Goal: Navigation & Orientation: Locate item on page

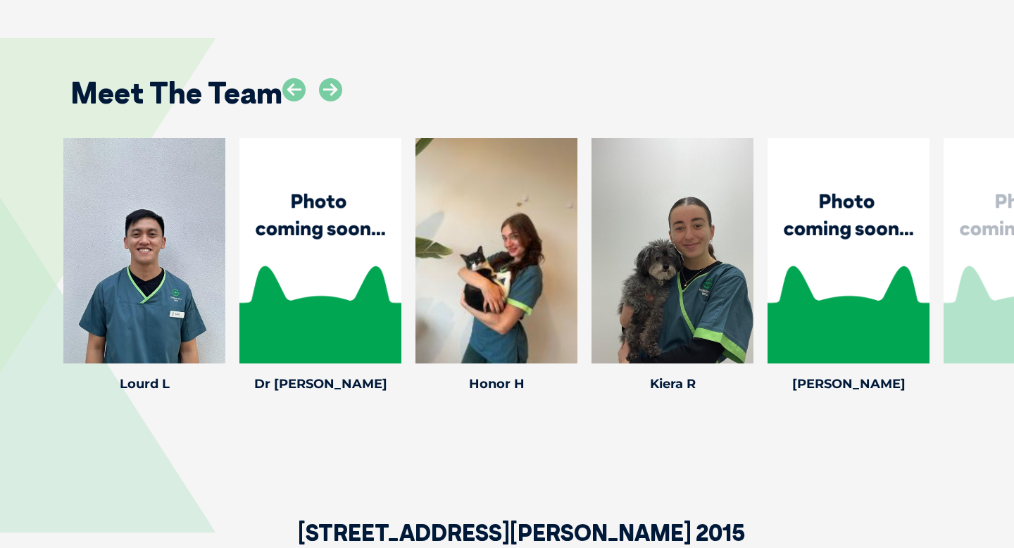
scroll to position [1967, 0]
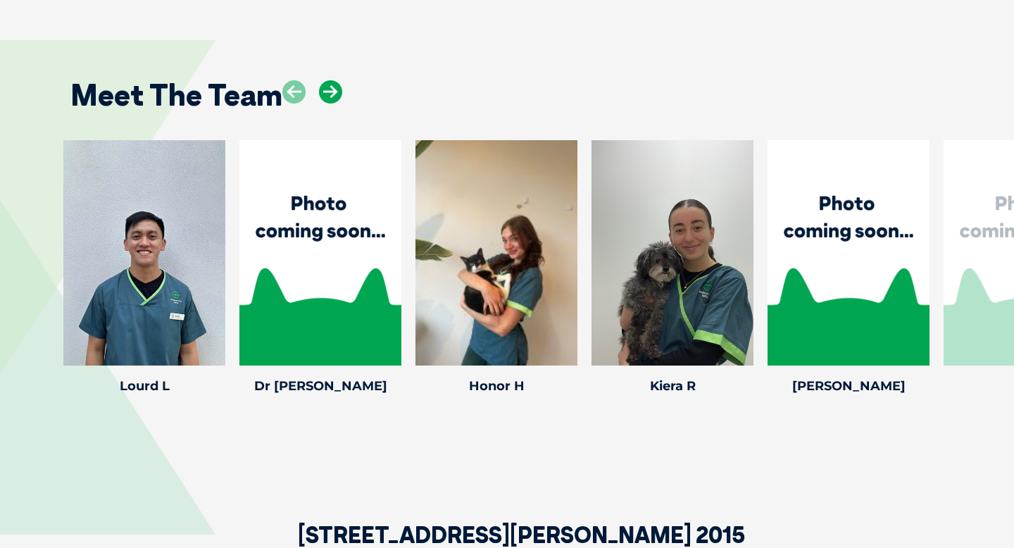
click at [332, 80] on icon at bounding box center [330, 91] width 23 height 23
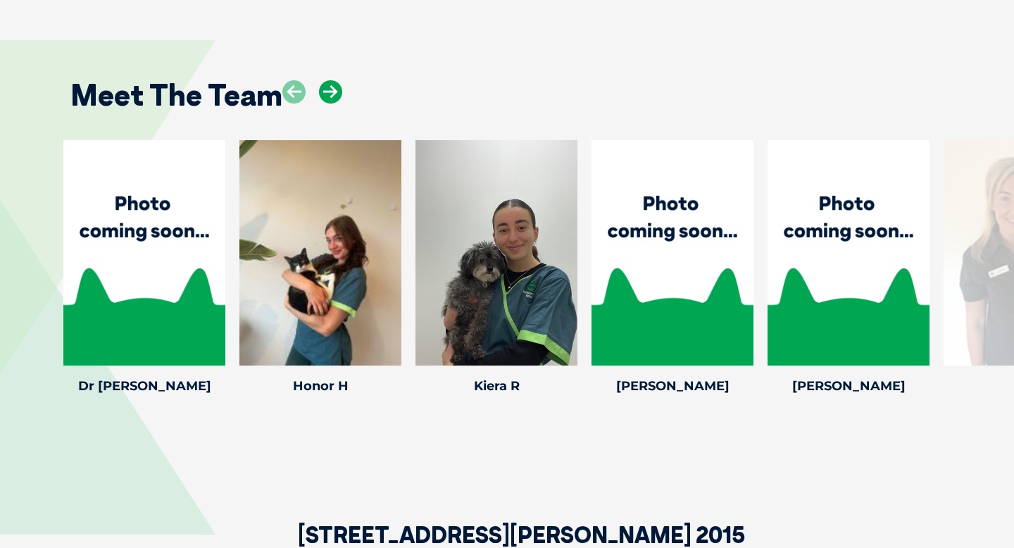
click at [332, 80] on icon at bounding box center [330, 91] width 23 height 23
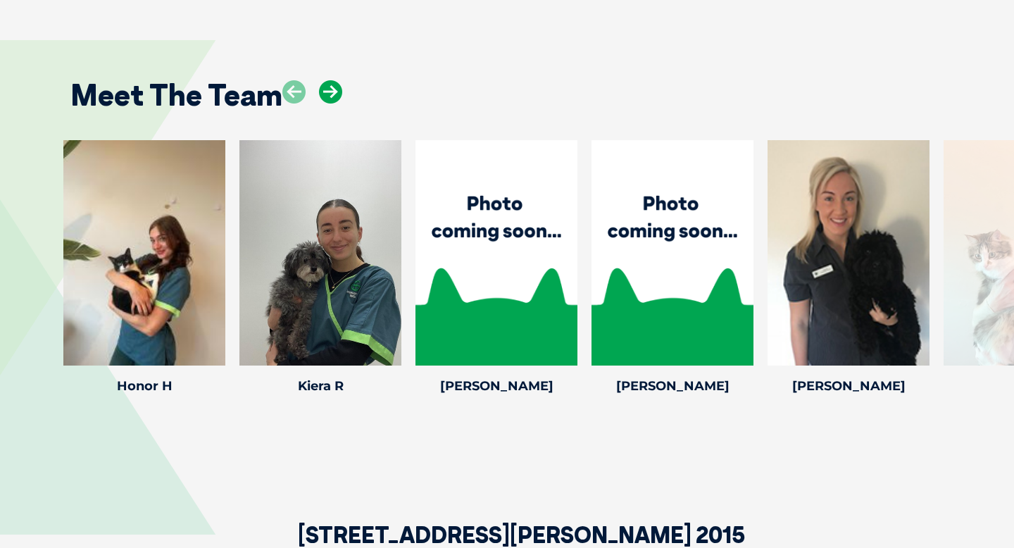
click at [332, 80] on icon at bounding box center [330, 91] width 23 height 23
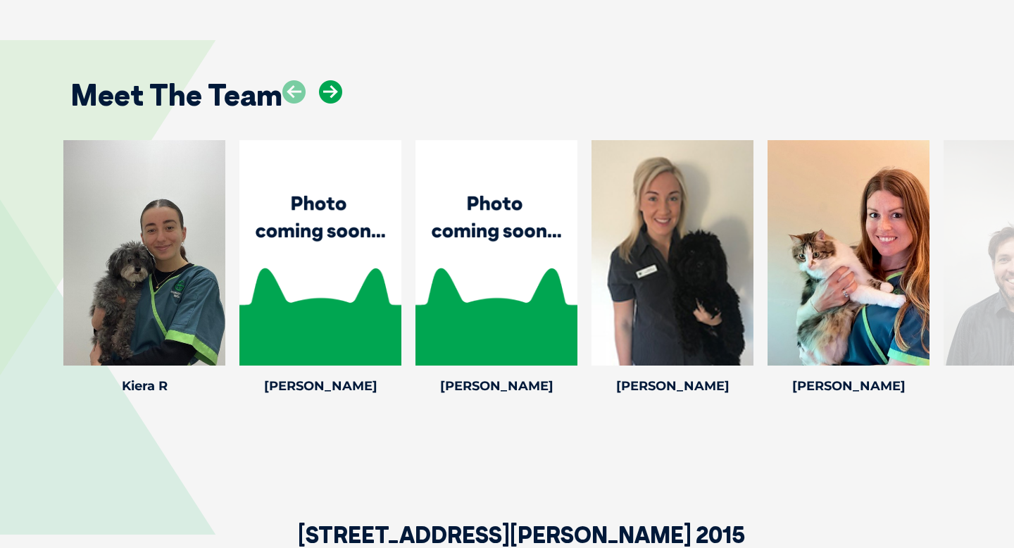
click at [332, 80] on icon at bounding box center [330, 91] width 23 height 23
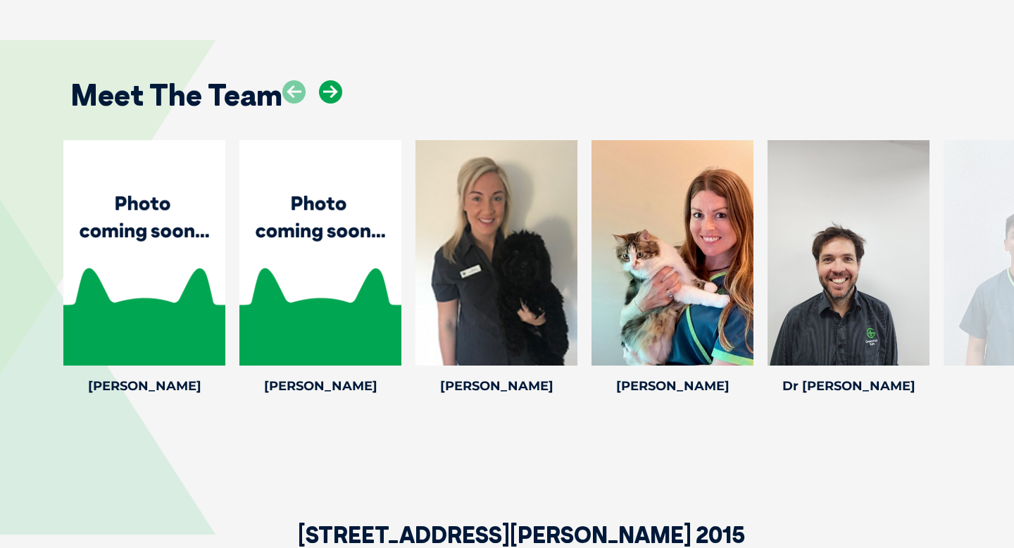
click at [332, 80] on icon at bounding box center [330, 91] width 23 height 23
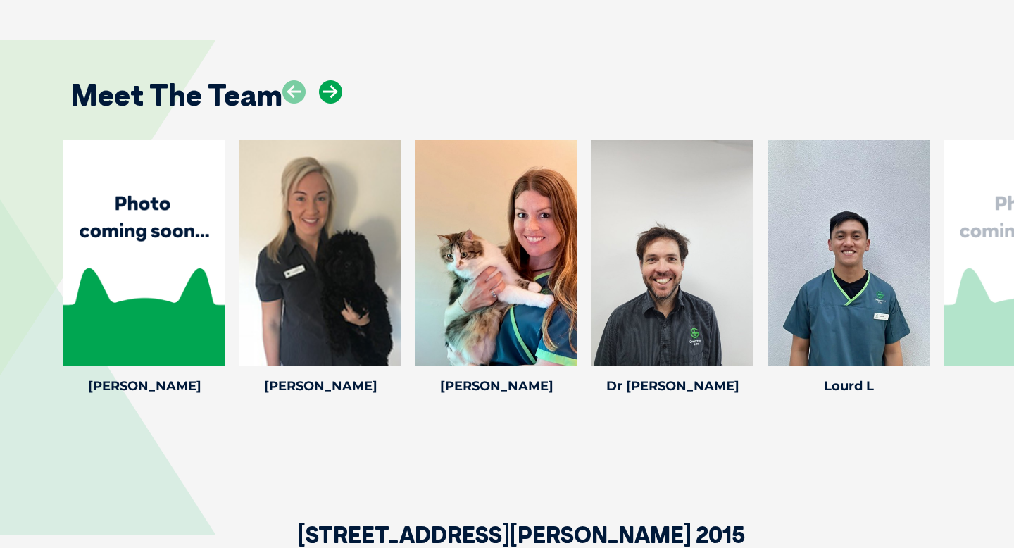
click at [332, 80] on icon at bounding box center [330, 91] width 23 height 23
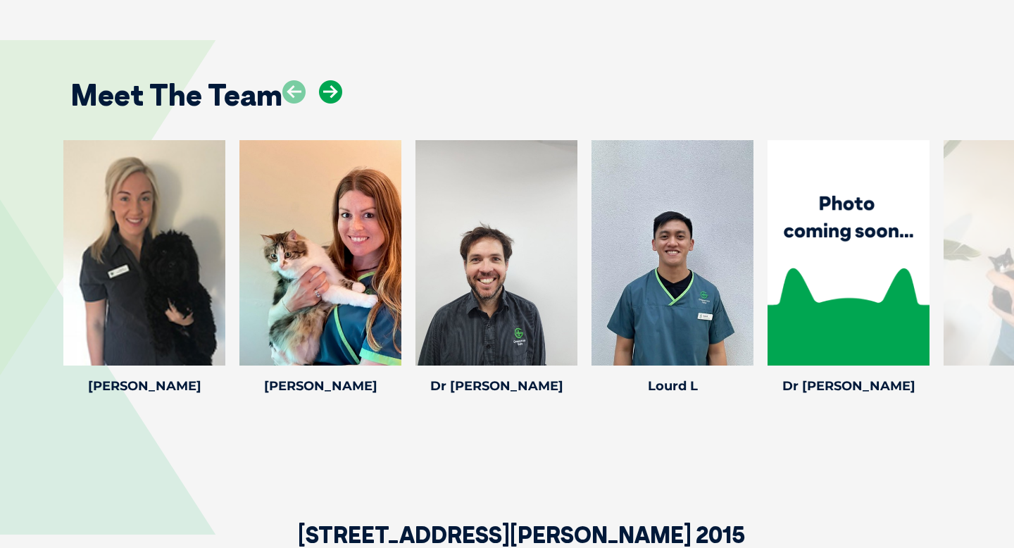
click at [332, 80] on icon at bounding box center [330, 91] width 23 height 23
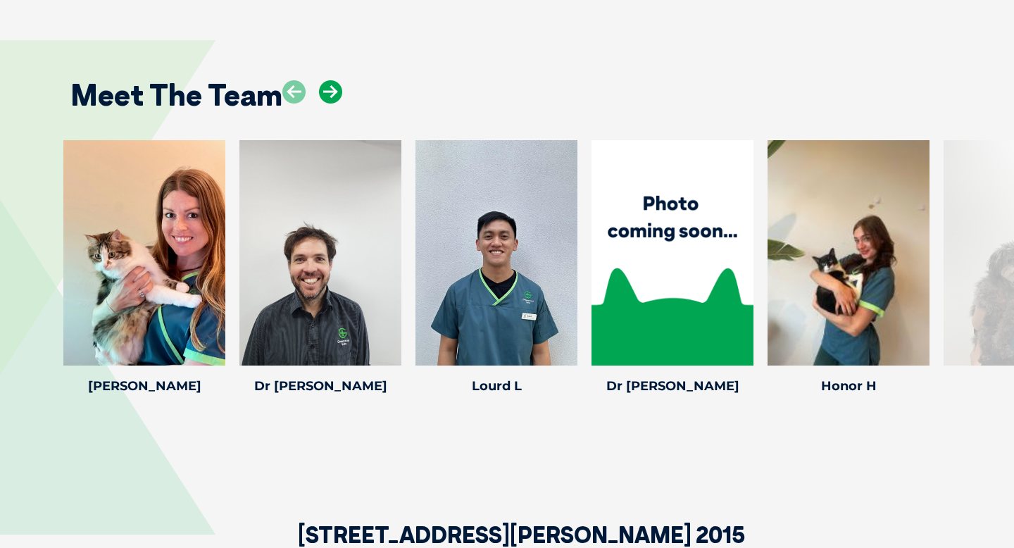
click at [332, 80] on icon at bounding box center [330, 91] width 23 height 23
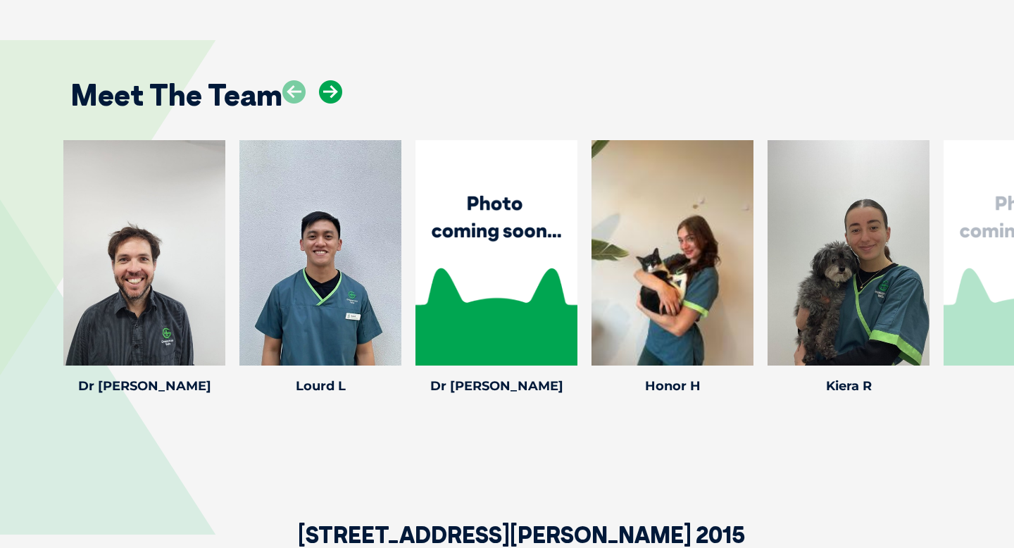
click at [332, 80] on icon at bounding box center [330, 91] width 23 height 23
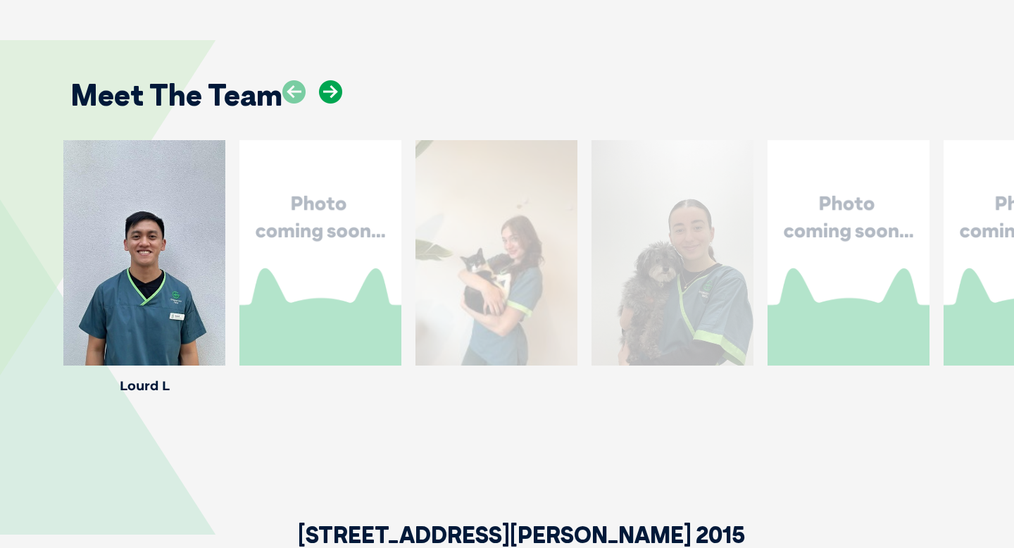
click at [332, 80] on icon at bounding box center [330, 91] width 23 height 23
